Goal: Transaction & Acquisition: Purchase product/service

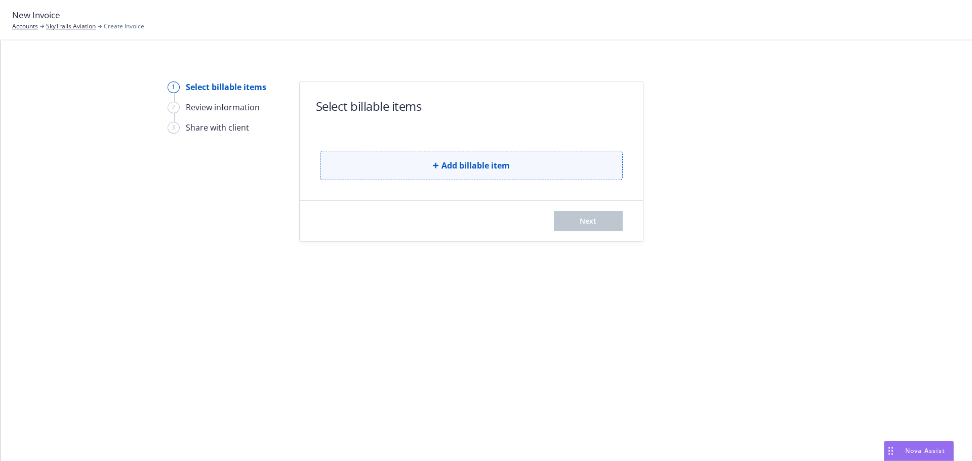
click at [501, 157] on button "Add billable item" at bounding box center [471, 165] width 303 height 29
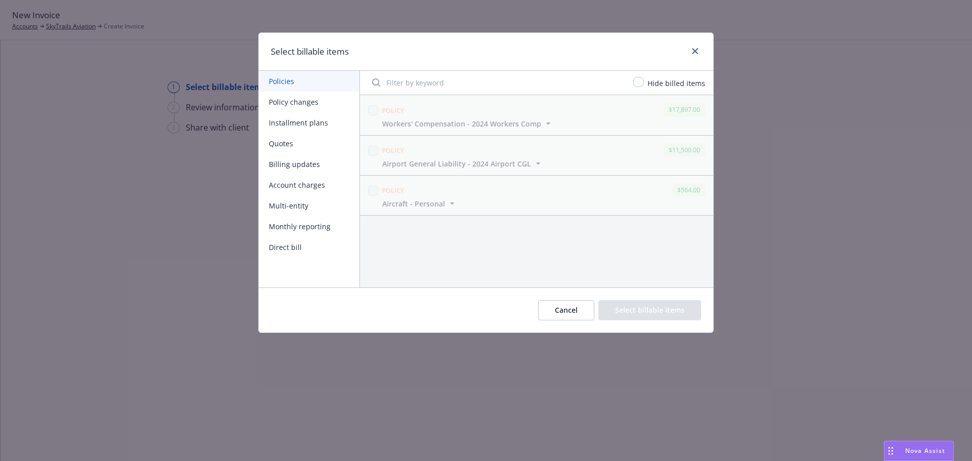
click at [300, 223] on button "Monthly reporting" at bounding box center [309, 226] width 101 height 21
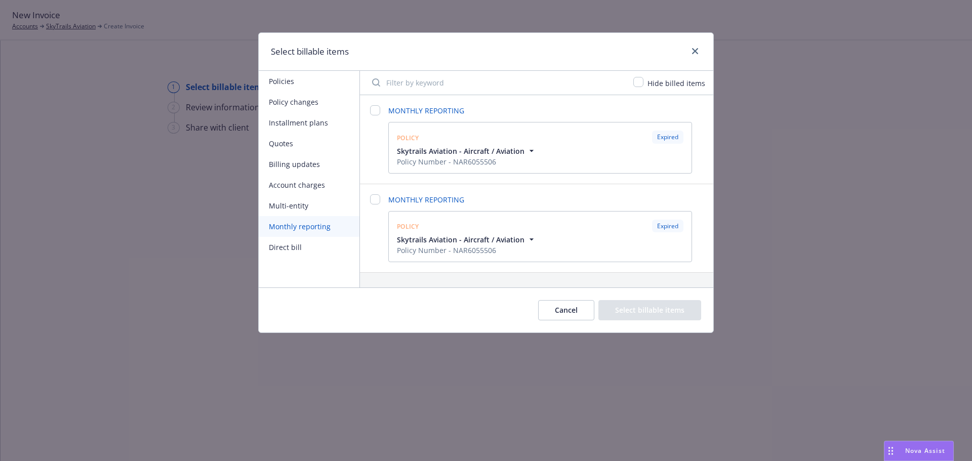
click at [529, 237] on icon "button" at bounding box center [532, 239] width 10 height 10
click at [530, 151] on icon "button" at bounding box center [532, 151] width 4 height 2
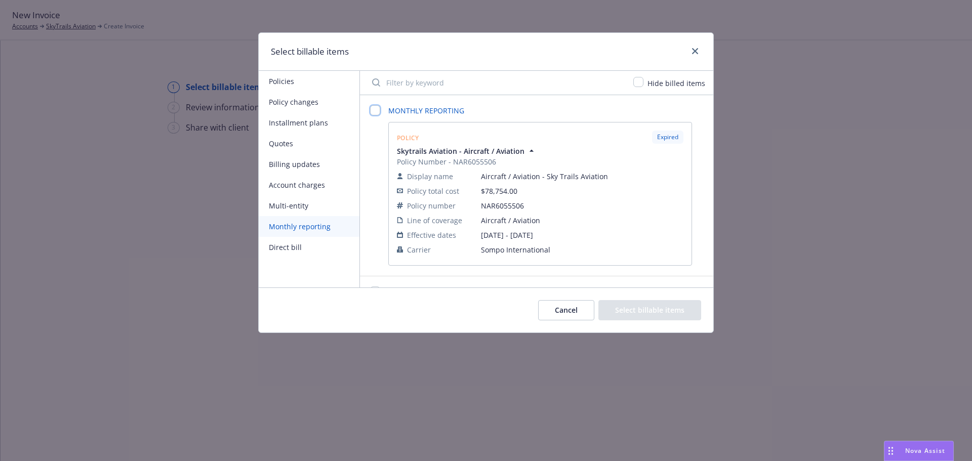
click at [376, 110] on input "checkbox" at bounding box center [375, 110] width 10 height 10
checkbox input "false"
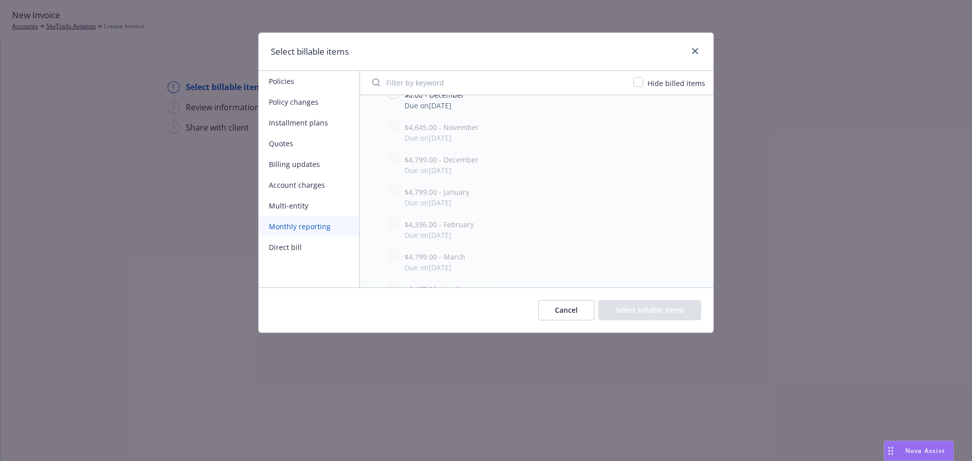
scroll to position [557, 0]
click at [392, 198] on input "checkbox" at bounding box center [393, 201] width 10 height 10
checkbox input "true"
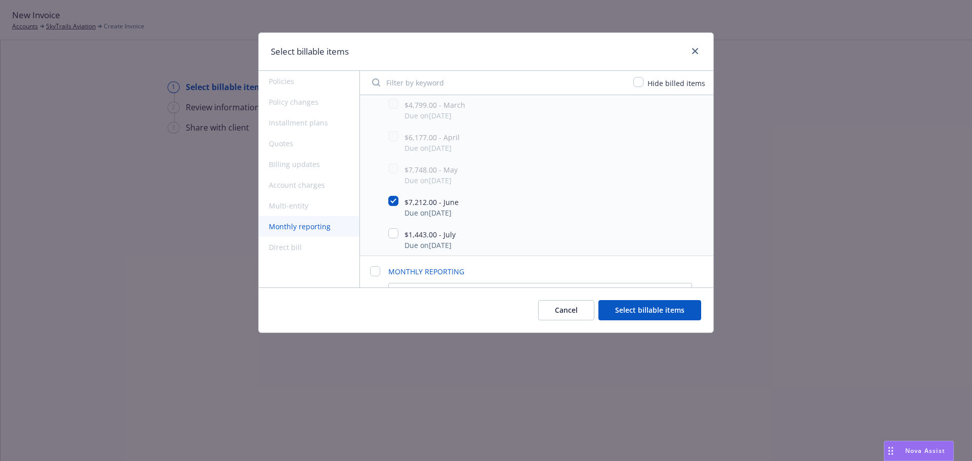
click at [654, 314] on button "Select billable items" at bounding box center [649, 310] width 103 height 20
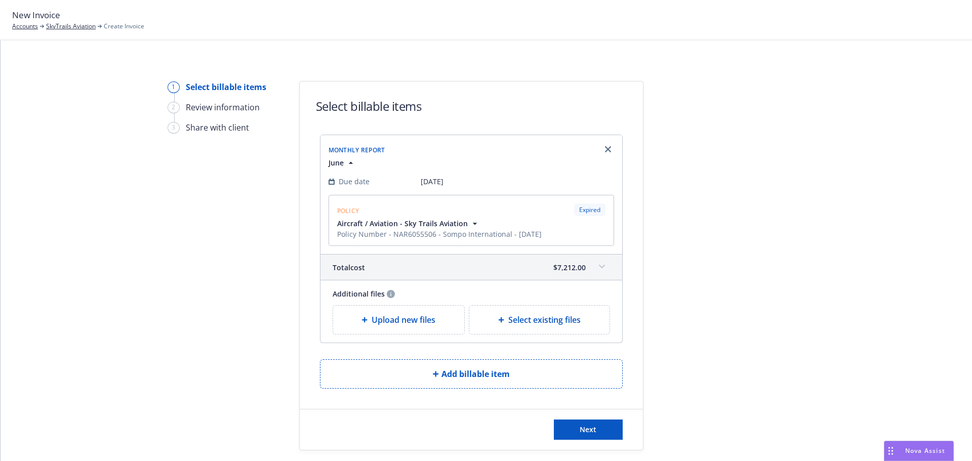
click at [395, 322] on span "Upload new files" at bounding box center [404, 320] width 64 height 12
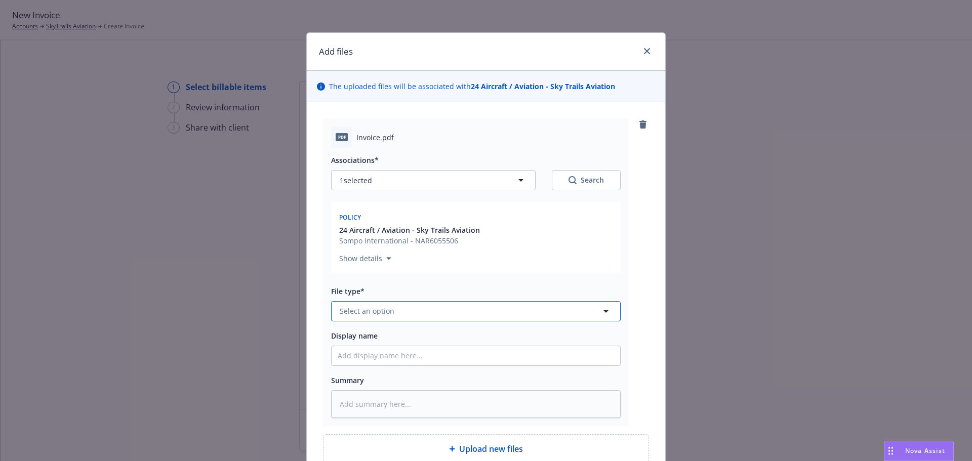
click at [441, 304] on button "Select an option" at bounding box center [476, 311] width 290 height 20
type input "invoice"
click at [407, 280] on div "Invoice - Third Party" at bounding box center [376, 283] width 76 height 15
click at [393, 353] on input "Display name" at bounding box center [476, 355] width 289 height 19
type textarea "x"
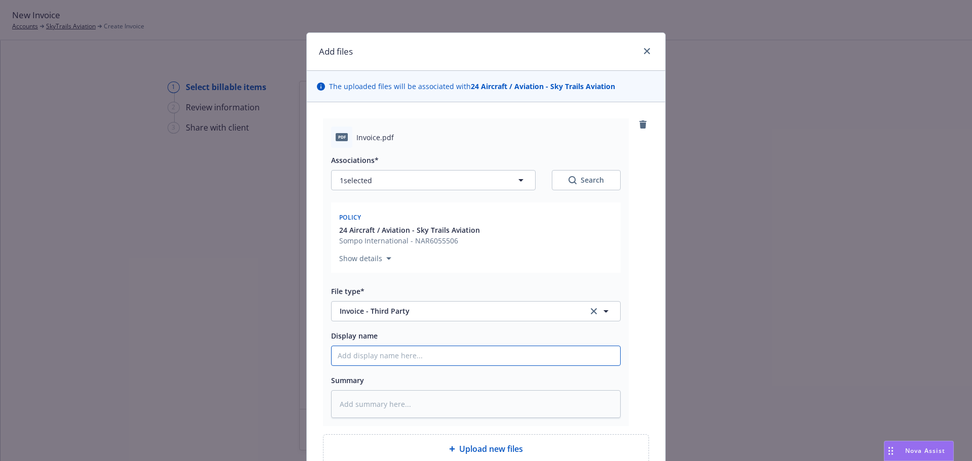
type input "2"
type textarea "x"
type input "20"
type textarea "x"
type input "202"
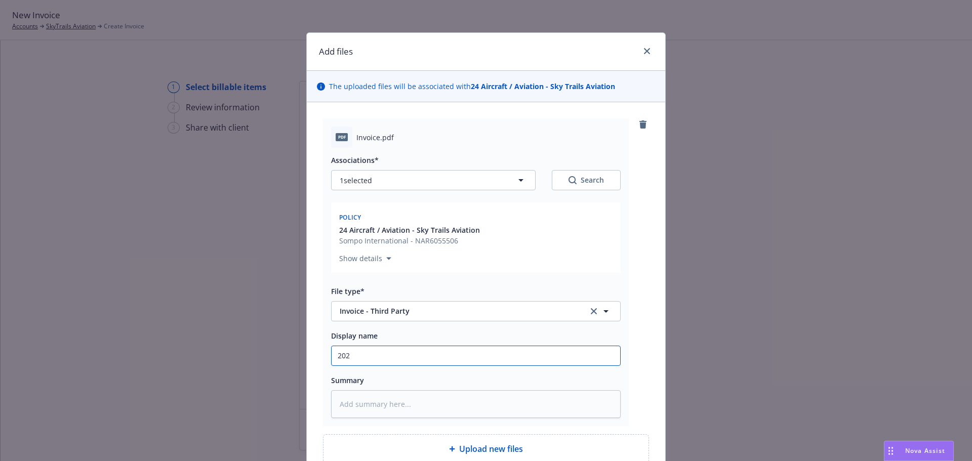
type textarea "x"
type input "2024"
type textarea "x"
type input "2024"
type textarea "x"
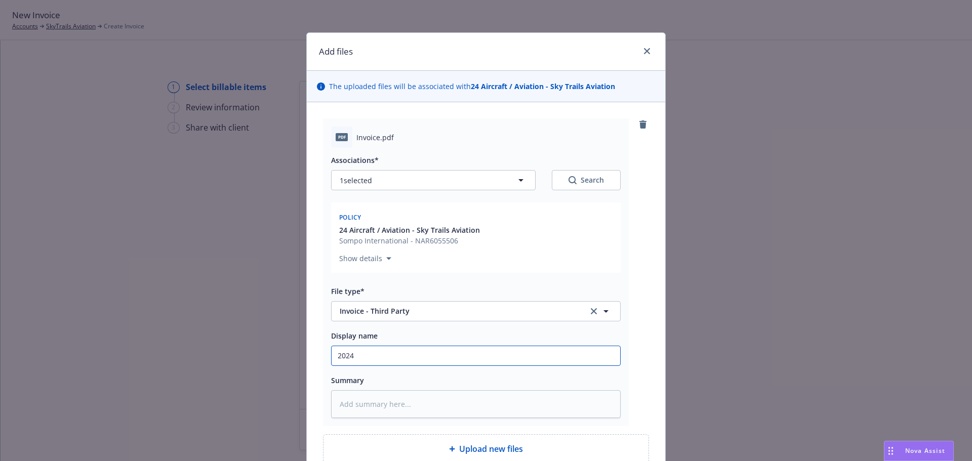
type input "2024 A"
type textarea "x"
type input "2024 Ai"
type textarea "x"
type input "2024 Air"
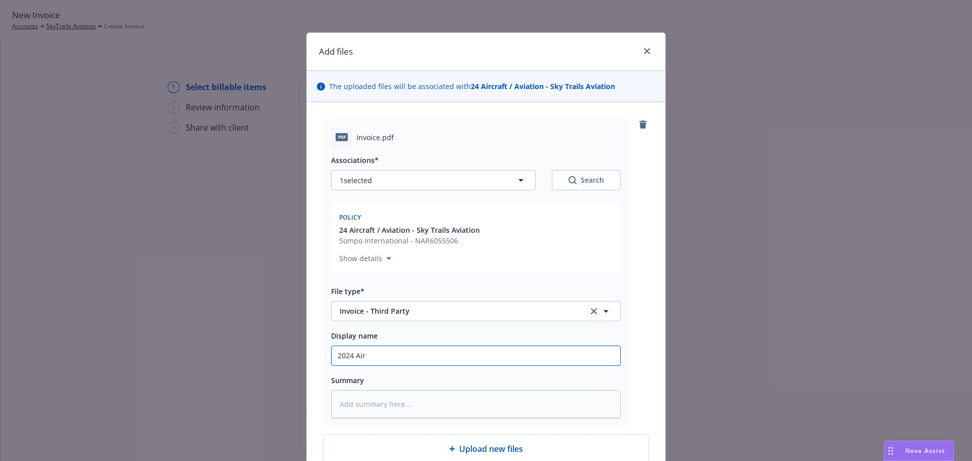
type textarea "x"
type input "2024 Airc"
type textarea "x"
type input "2024 Aircr"
type textarea "x"
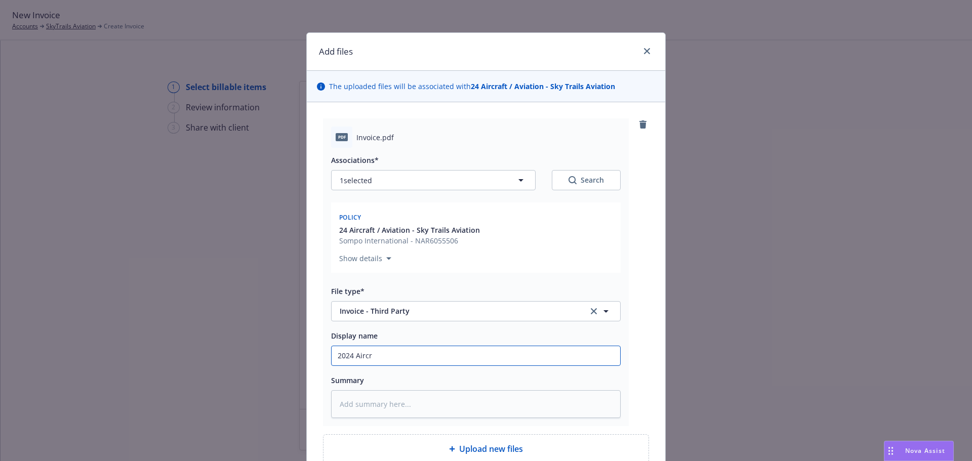
type input "2024 Aircra"
type textarea "x"
type input "2024 Aircraf"
type textarea "x"
type input "2024 Aircraft"
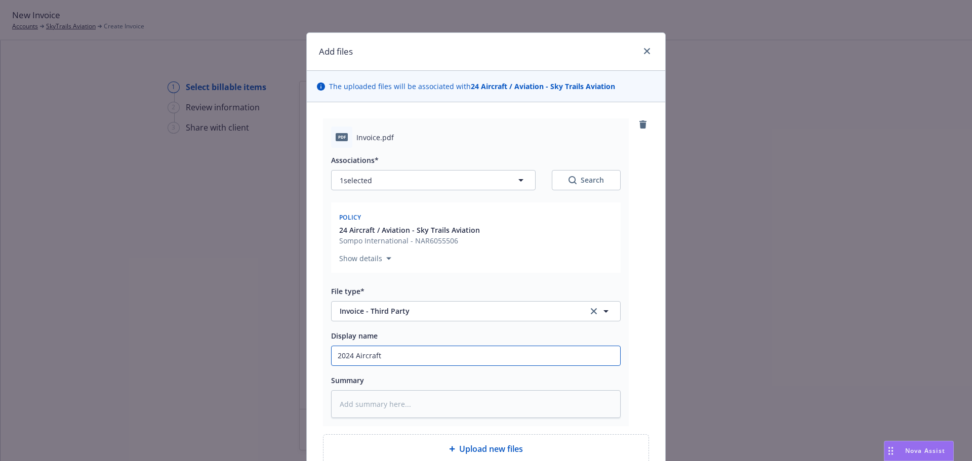
type textarea "x"
type input "2024 Aircraft"
type textarea "x"
type input "2024 Aircraft -"
type textarea "x"
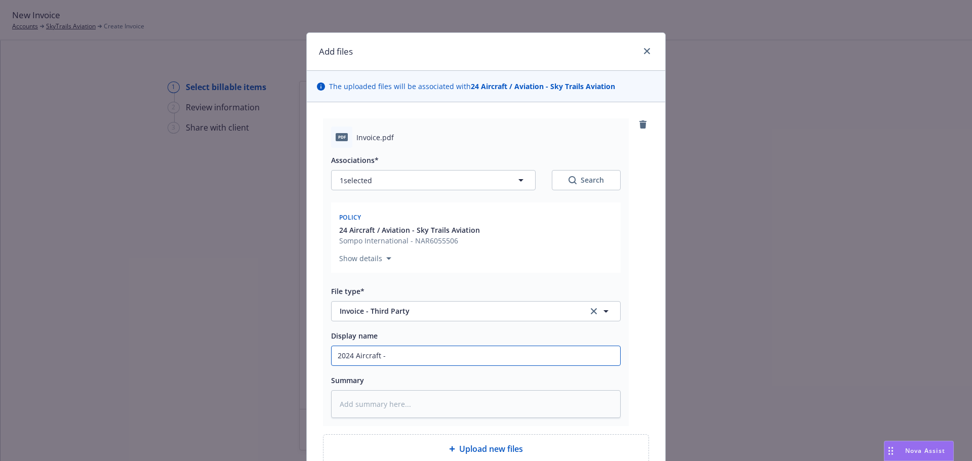
type input "2024 Aircraft -"
type textarea "x"
type input "2024 Aircraft - c"
type textarea "x"
type input "2024 Aircraft - ca"
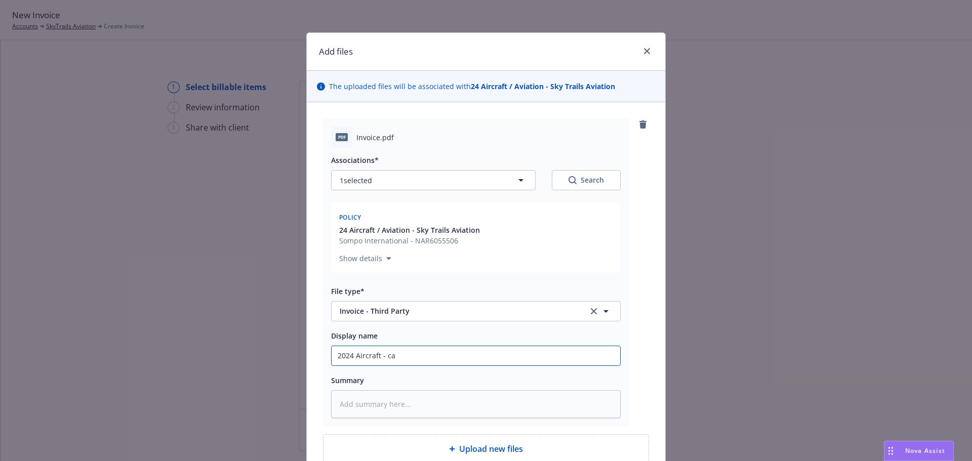
type textarea "x"
type input "2024 Aircraft - car"
type textarea "x"
type input "2024 Aircraft - [PERSON_NAME]"
type textarea "x"
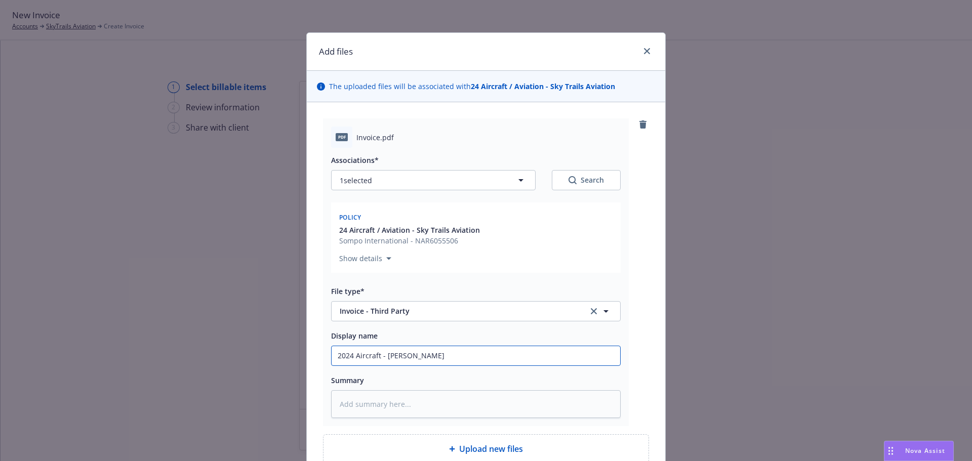
type input "2024 Aircraft - [PERSON_NAME]"
type textarea "x"
type input "2024 Aircraft - [PERSON_NAME]"
type textarea "x"
type input "2024 Aircraft - carrier"
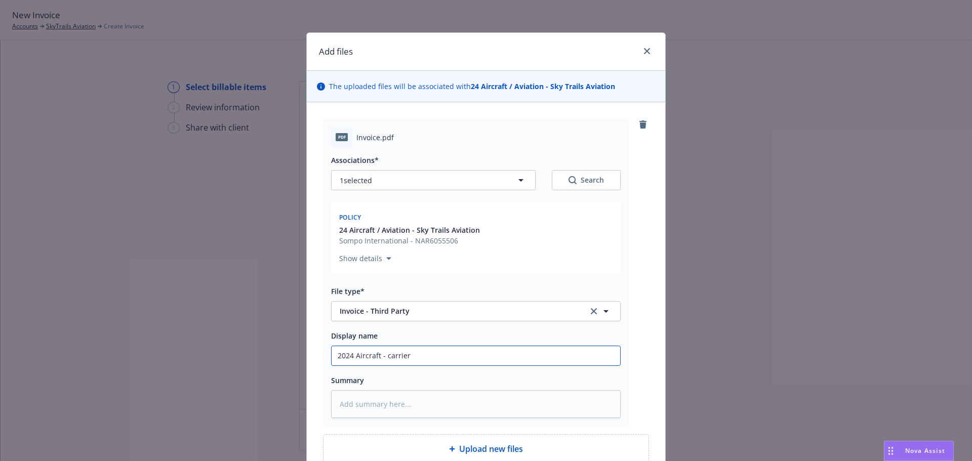
type textarea "x"
type input "2024 Aircraft - carrier i"
type textarea "x"
type input "2024 Aircraft - carrier in"
type textarea "x"
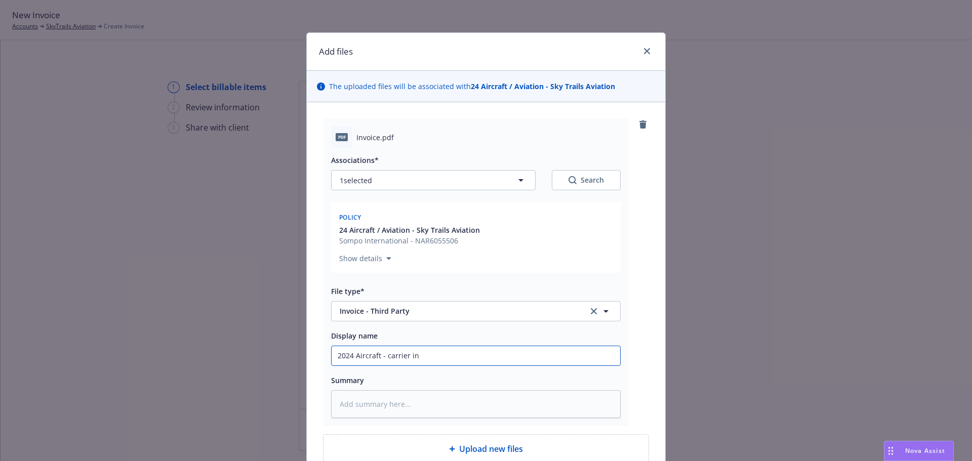
type input "2024 Aircraft - carrier inv"
type textarea "x"
type input "2024 Aircraft - carrier invoi"
type textarea "x"
type input "2024 Aircraft - carrier invoic"
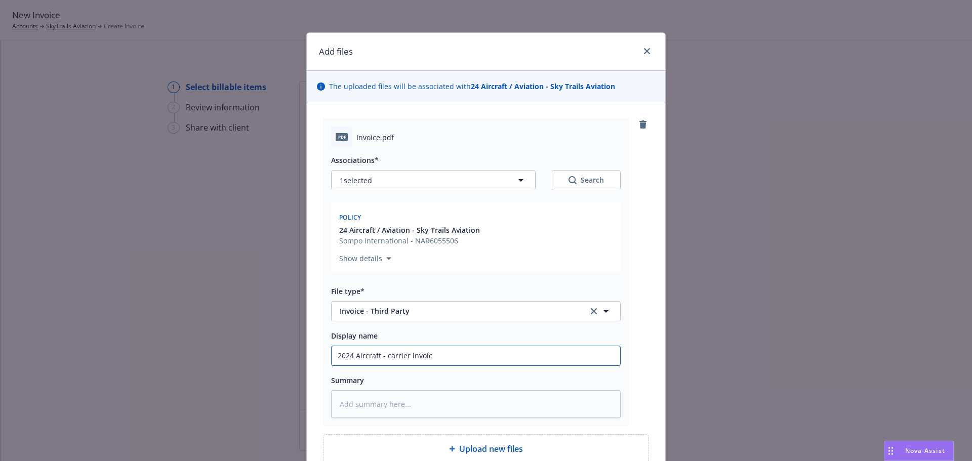
type textarea "x"
type input "2024 Aircraft - carrier invoice"
type textarea "x"
type input "2024 Aircraft - carrier invoice"
type textarea "x"
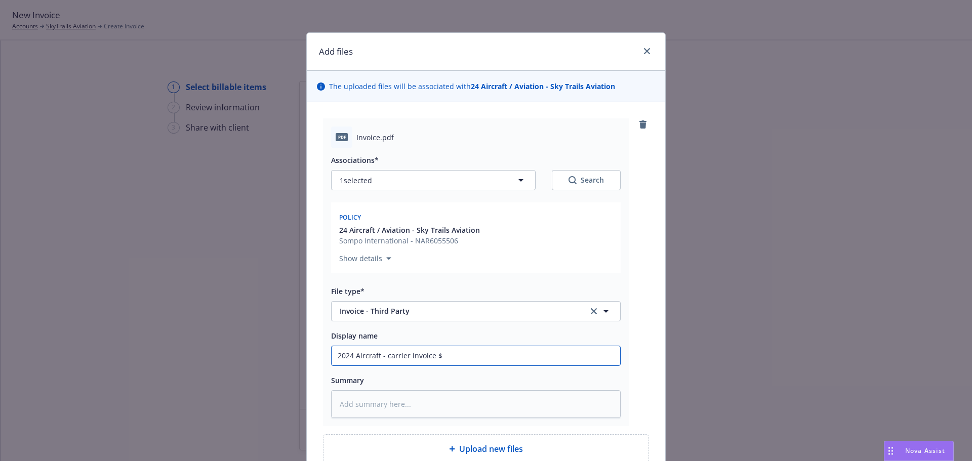
type input "2024 Aircraft - carrier invoice $"
click at [455, 357] on input "2024 Aircraft - carrier invoice $" at bounding box center [476, 355] width 289 height 19
type textarea "x"
type input "2024 Aircraft - carrier invoice $7"
type textarea "x"
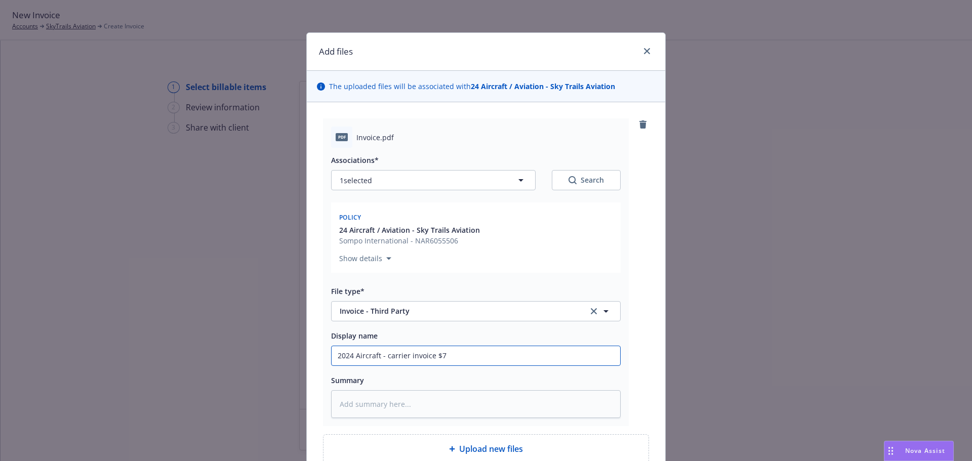
type input "2024 Aircraft - carrier invoice $7,"
type textarea "x"
type input "2024 Aircraft - carrier invoice $7,2"
type textarea "x"
type input "2024 Aircraft - carrier invoice $7,20"
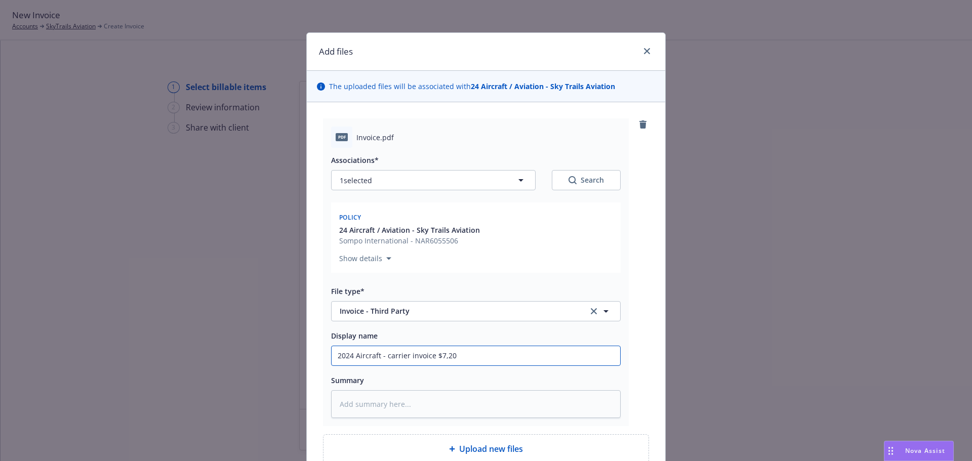
type textarea "x"
type input "2024 Aircraft - carrier invoice $7,2"
type textarea "x"
type input "2024 Aircraft - carrier invoice $7,21"
type textarea "x"
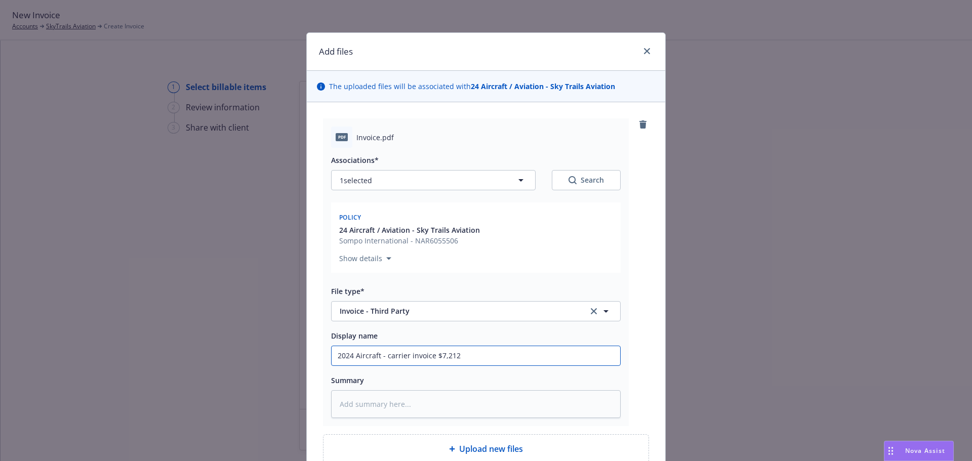
type input "2024 Aircraft - carrier invoice $7,212"
click at [406, 403] on textarea at bounding box center [476, 404] width 290 height 28
type textarea "x"
type textarea "2"
type textarea "x"
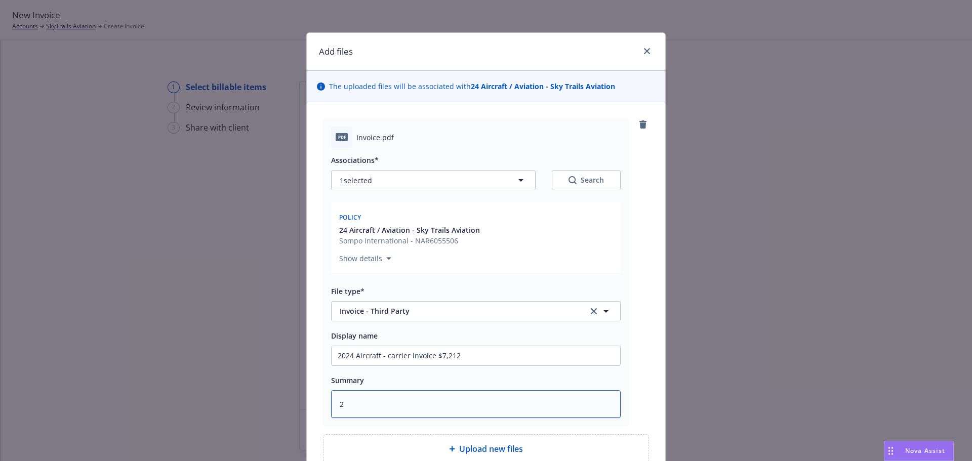
type textarea "24"
type textarea "x"
type textarea "24"
type textarea "x"
type textarea "24 A"
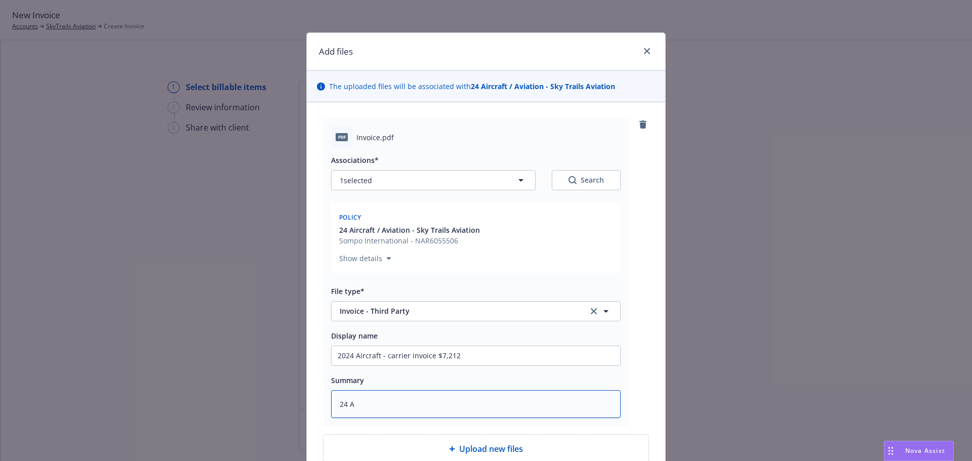
type textarea "x"
type textarea "24 AC"
type textarea "x"
type textarea "24 AC"
type textarea "x"
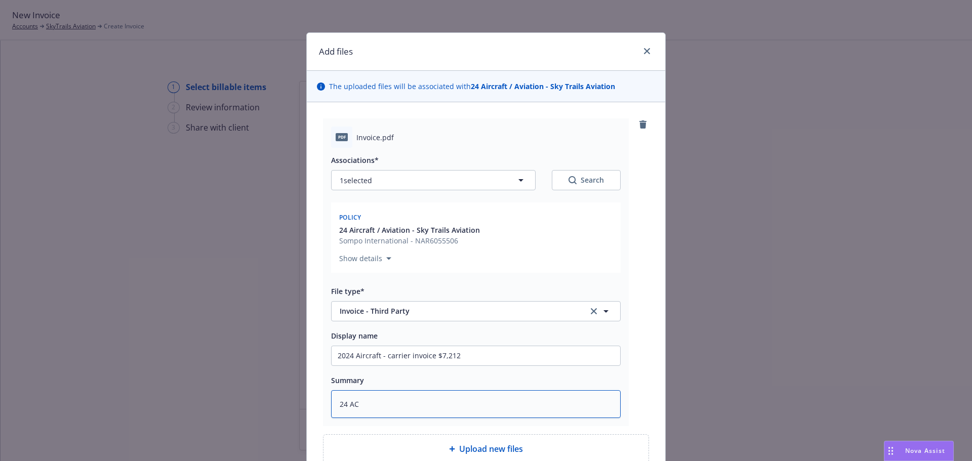
type textarea "24 AC W"
type textarea "x"
type textarea "24 AC WB"
type textarea "x"
type textarea "24 AC WBA"
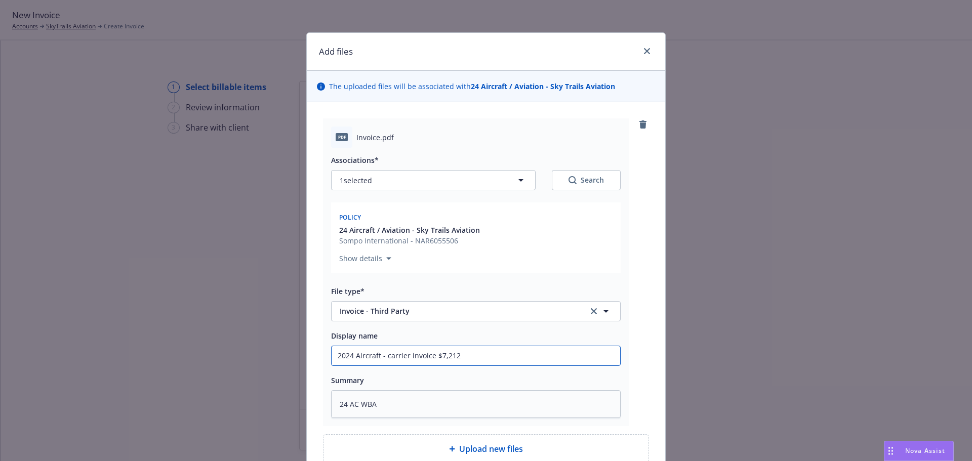
drag, startPoint x: 382, startPoint y: 361, endPoint x: 490, endPoint y: 363, distance: 108.4
click at [490, 363] on input "2024 Aircraft - carrier invoice $7,212" at bounding box center [476, 355] width 289 height 19
click at [457, 406] on textarea "24 AC WBA" at bounding box center [476, 404] width 290 height 28
type textarea "x"
type textarea "24 AC WBA"
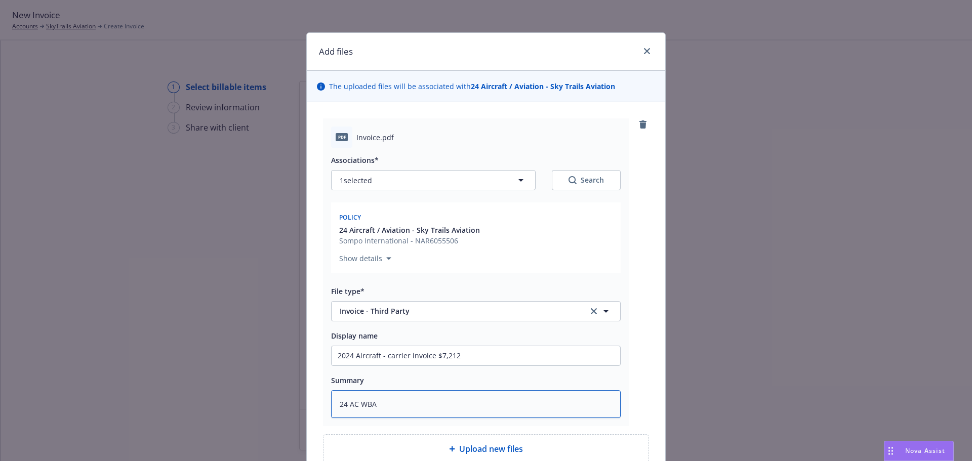
paste textarea "carrier invoice $7,212"
type textarea "x"
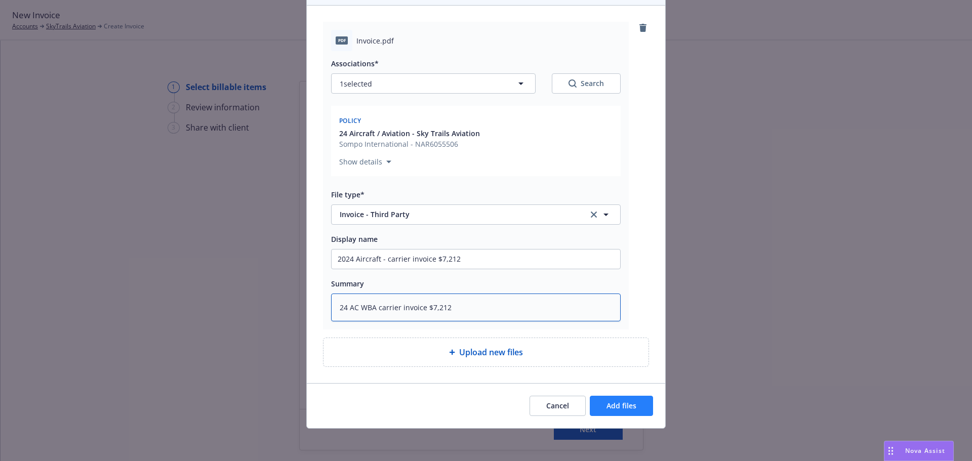
type textarea "24 AC WBA carrier invoice $7,212"
click at [616, 400] on button "Add files" at bounding box center [621, 406] width 63 height 20
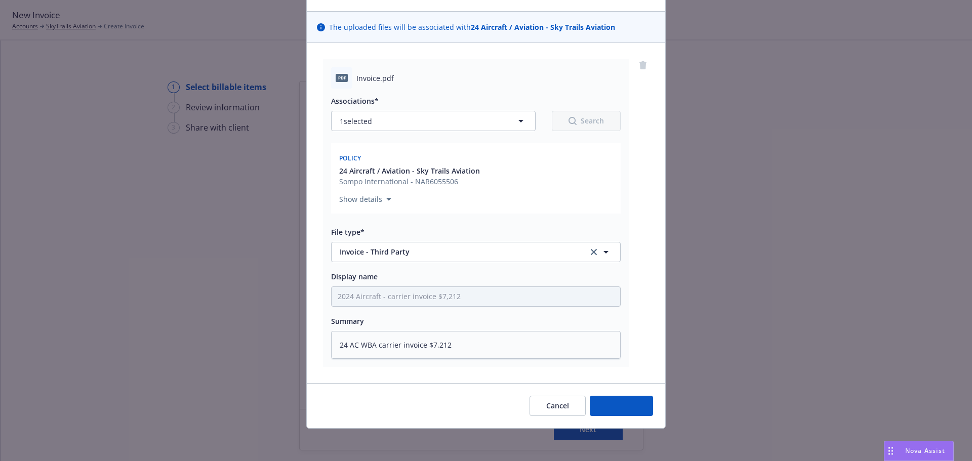
type textarea "x"
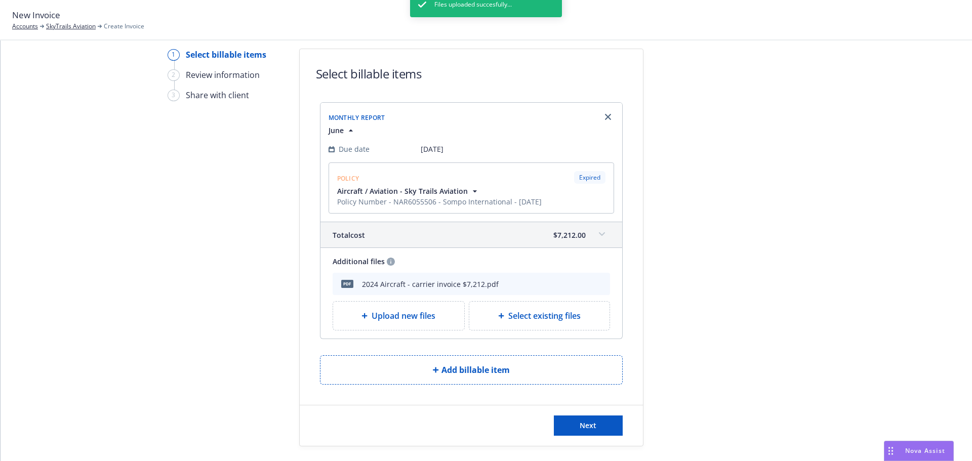
scroll to position [58, 0]
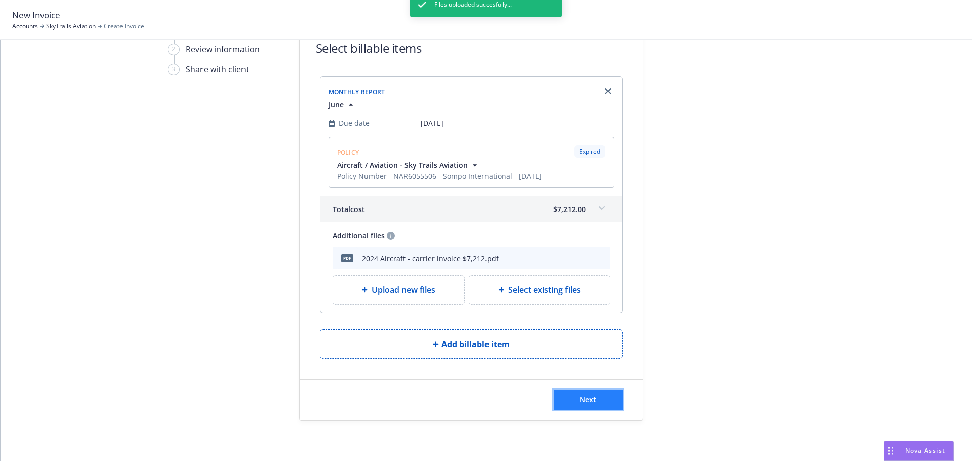
click at [582, 400] on span "Next" at bounding box center [588, 400] width 17 height 10
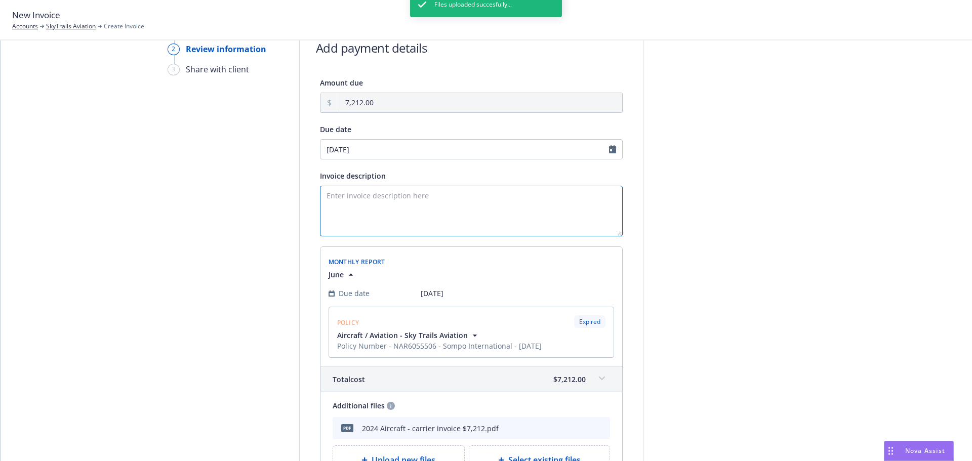
click at [373, 192] on textarea "Invoice description" at bounding box center [471, 211] width 303 height 51
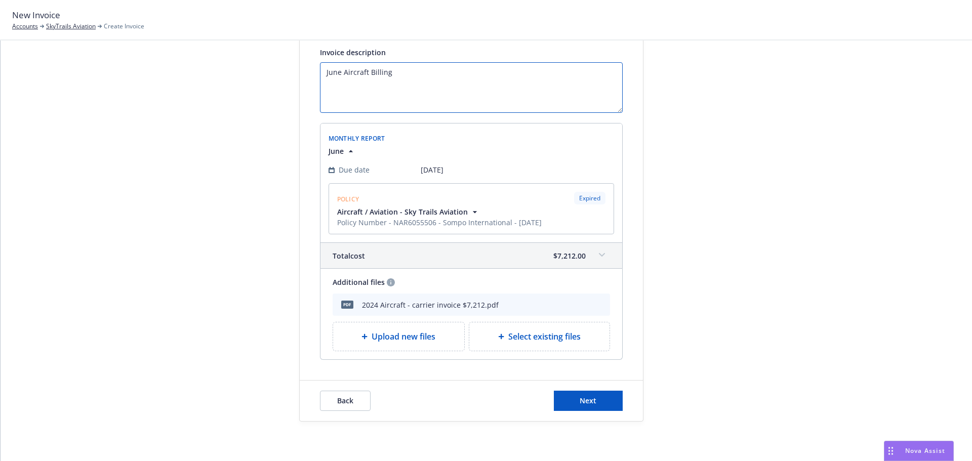
scroll to position [183, 0]
type textarea "June Aircraft Billing"
click at [602, 400] on button "Next" at bounding box center [588, 400] width 69 height 20
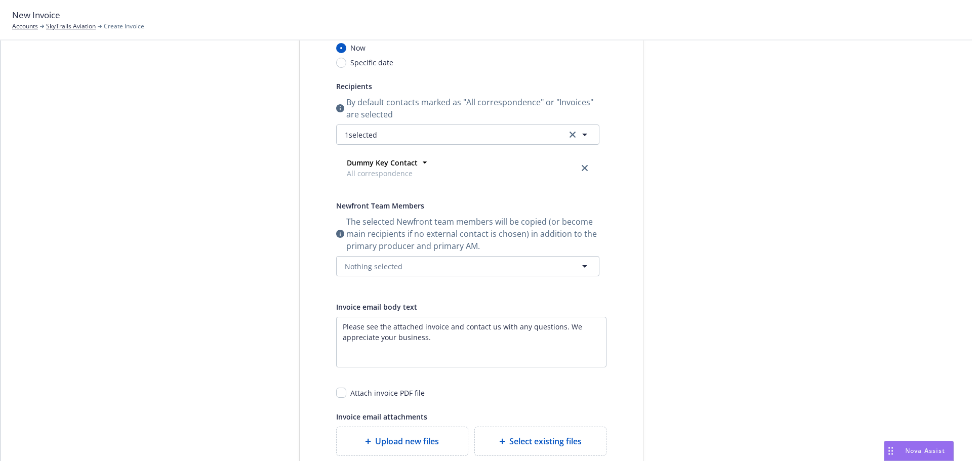
scroll to position [0, 0]
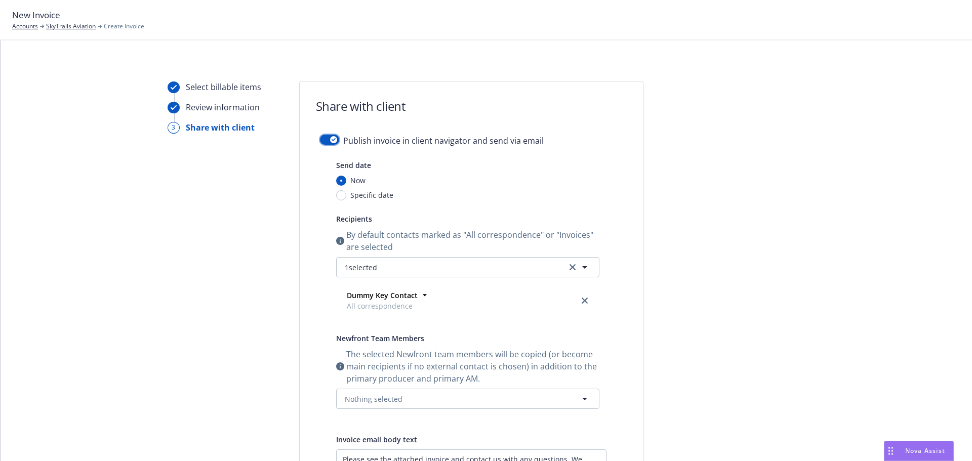
click at [320, 135] on button "button" at bounding box center [329, 140] width 19 height 10
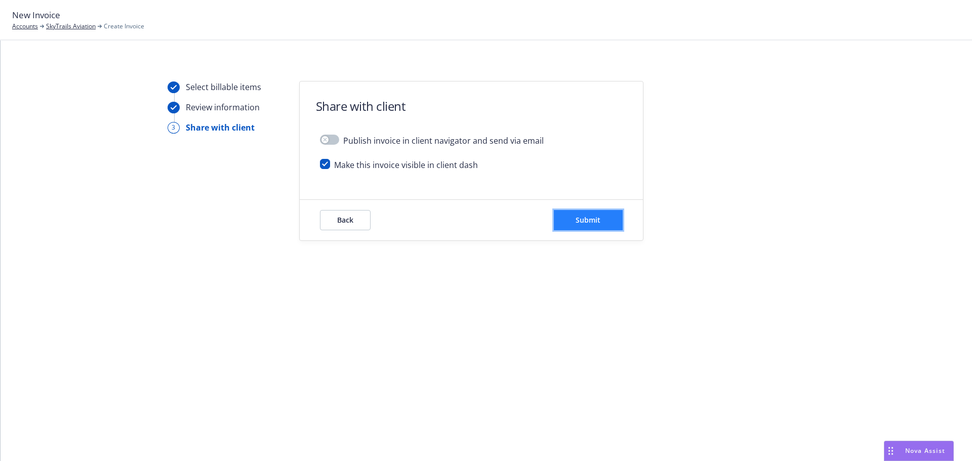
click at [611, 222] on button "Submit" at bounding box center [588, 220] width 69 height 20
